Goal: Information Seeking & Learning: Learn about a topic

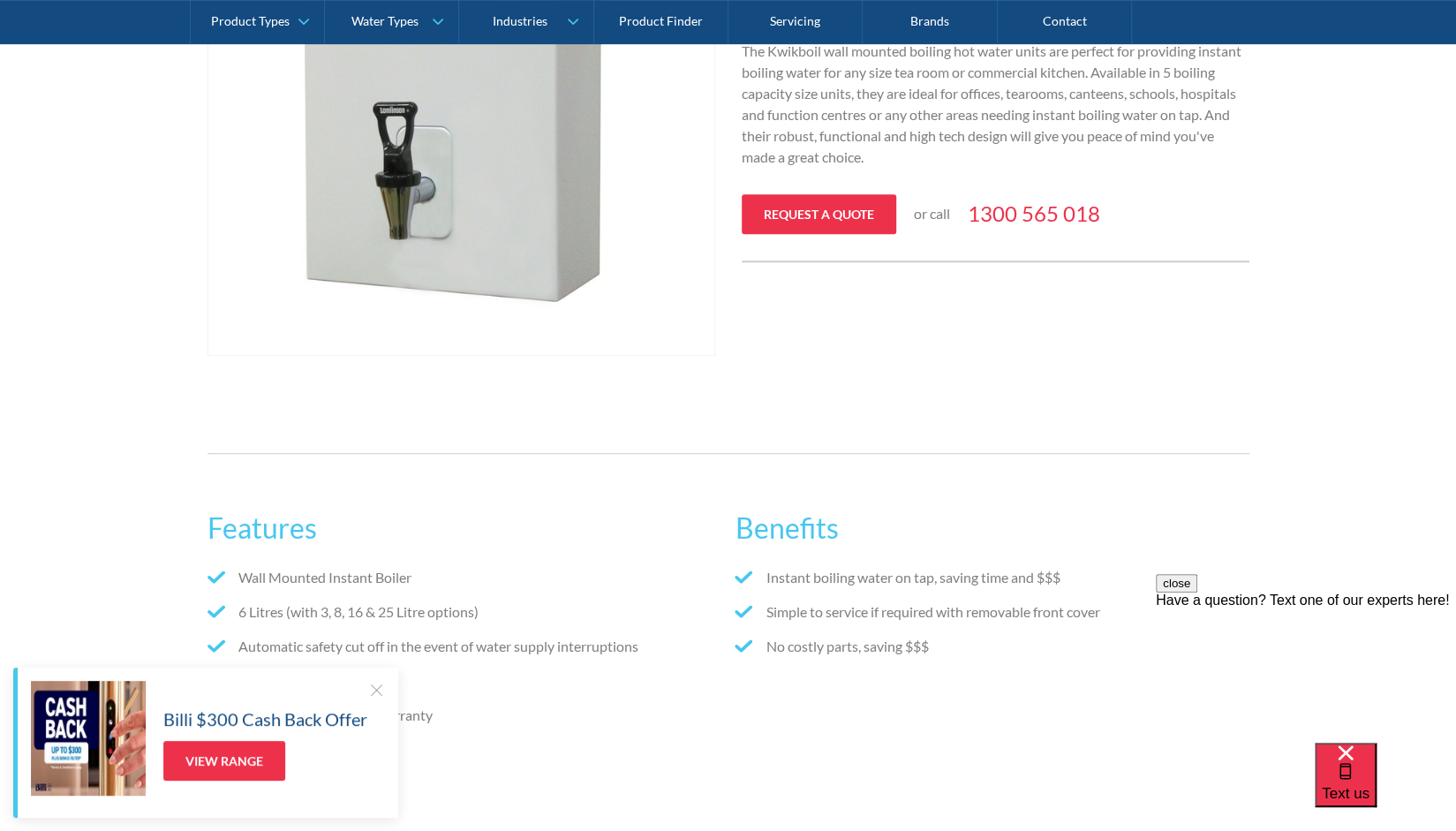
scroll to position [553, 0]
click at [235, 747] on link "View Range" at bounding box center [224, 761] width 122 height 40
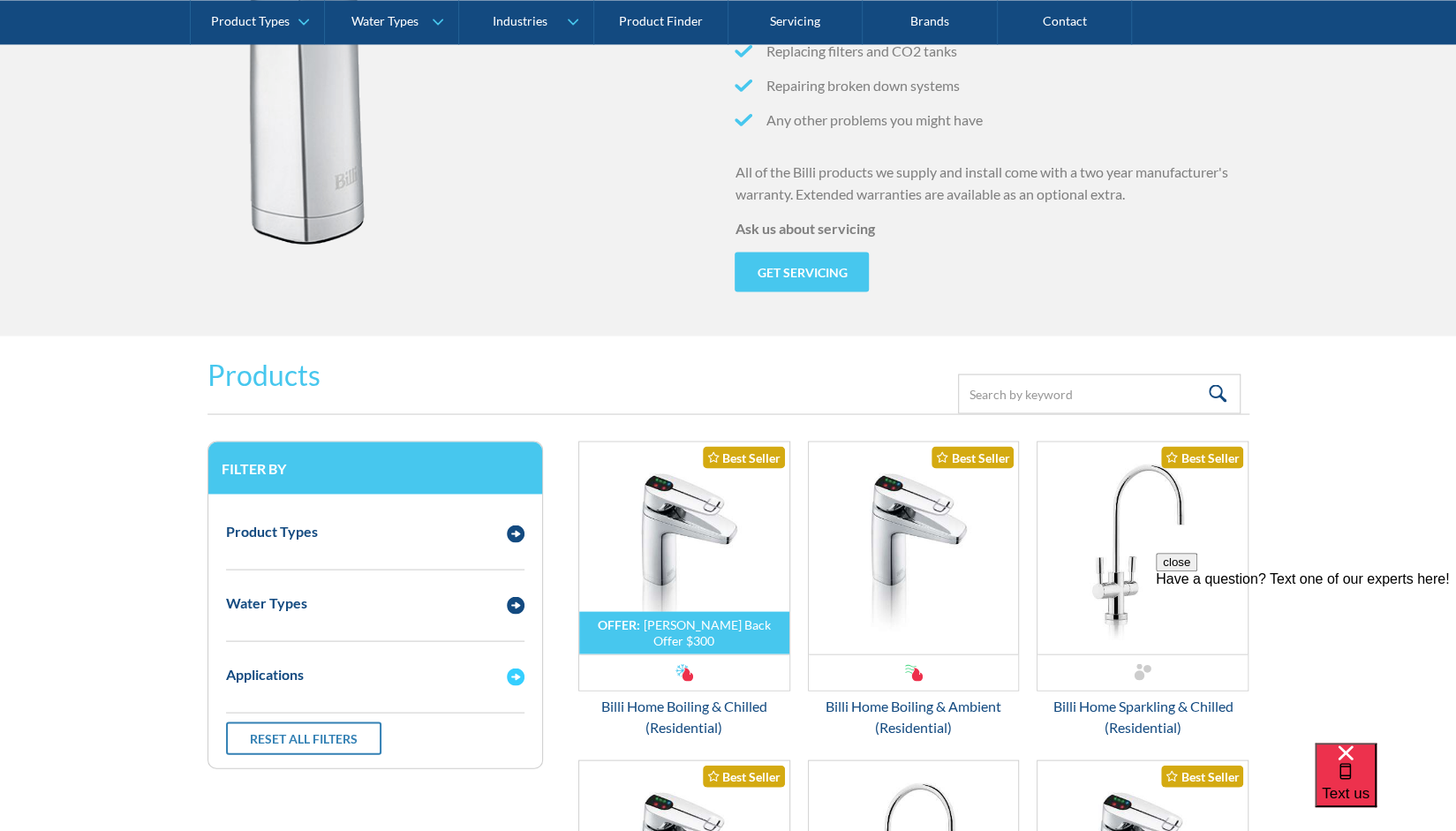
scroll to position [1999, 0]
